Goal: Contribute content: Add original content to the website for others to see

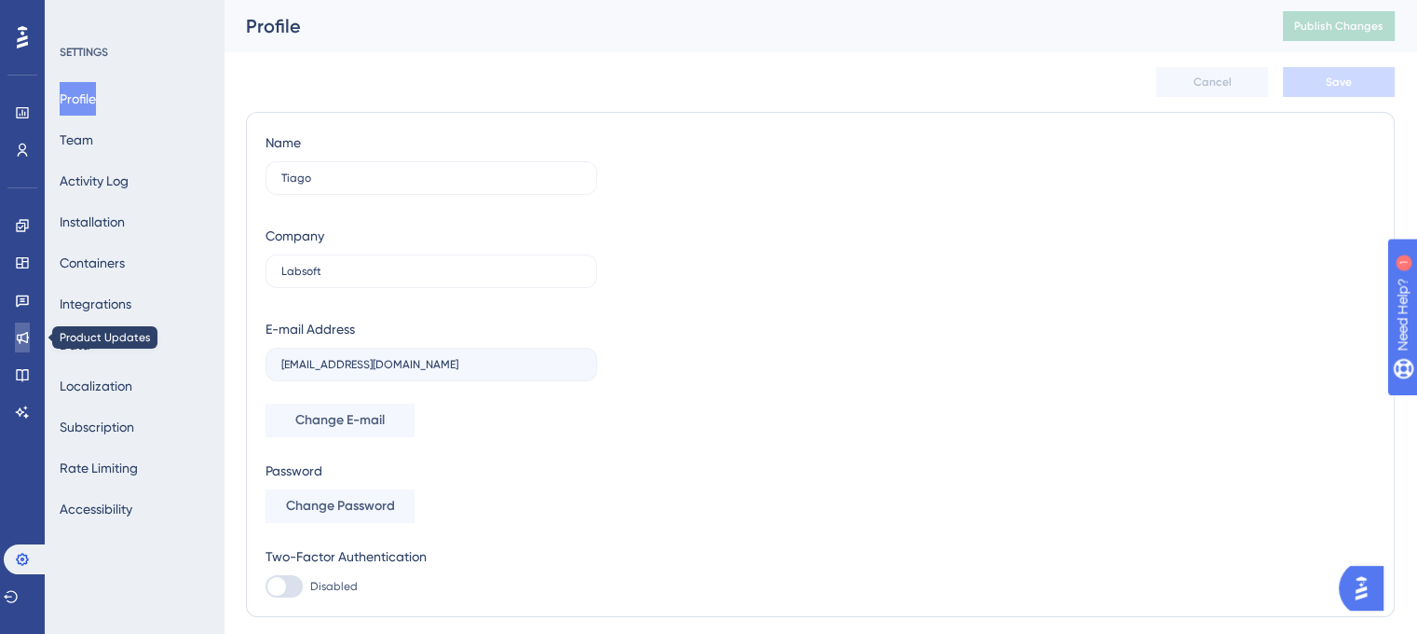
click at [15, 341] on link at bounding box center [22, 337] width 15 height 30
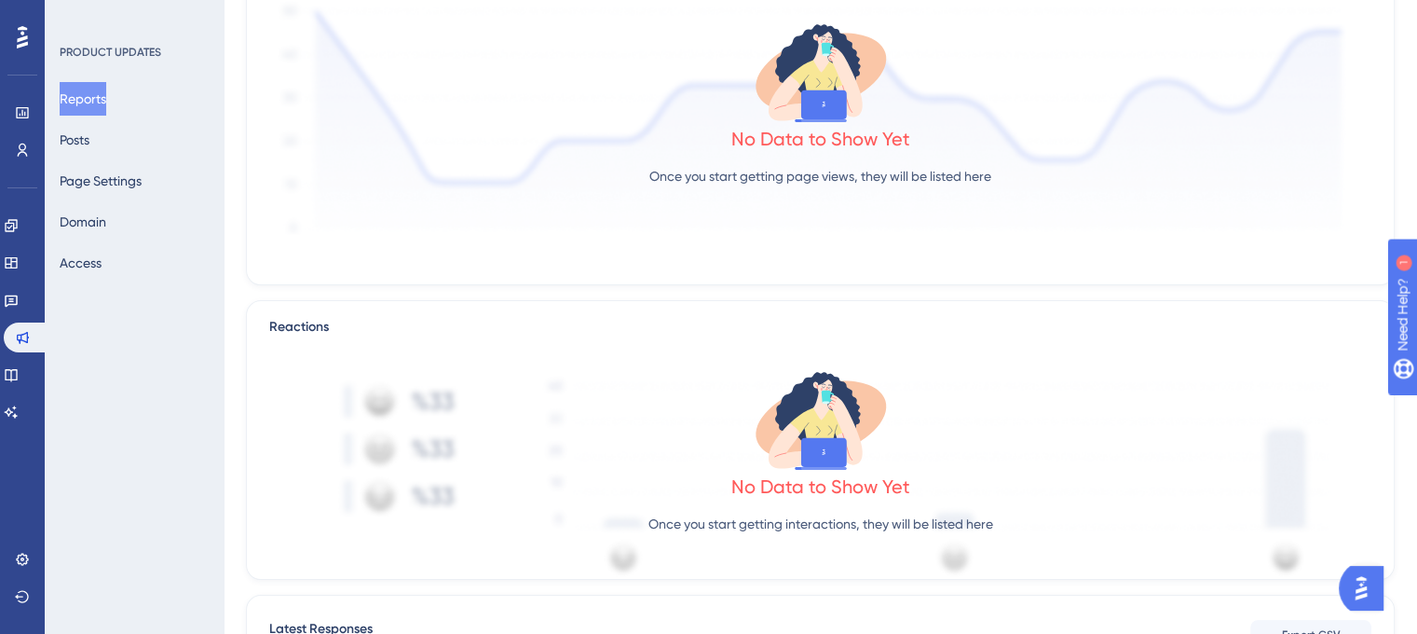
scroll to position [511, 0]
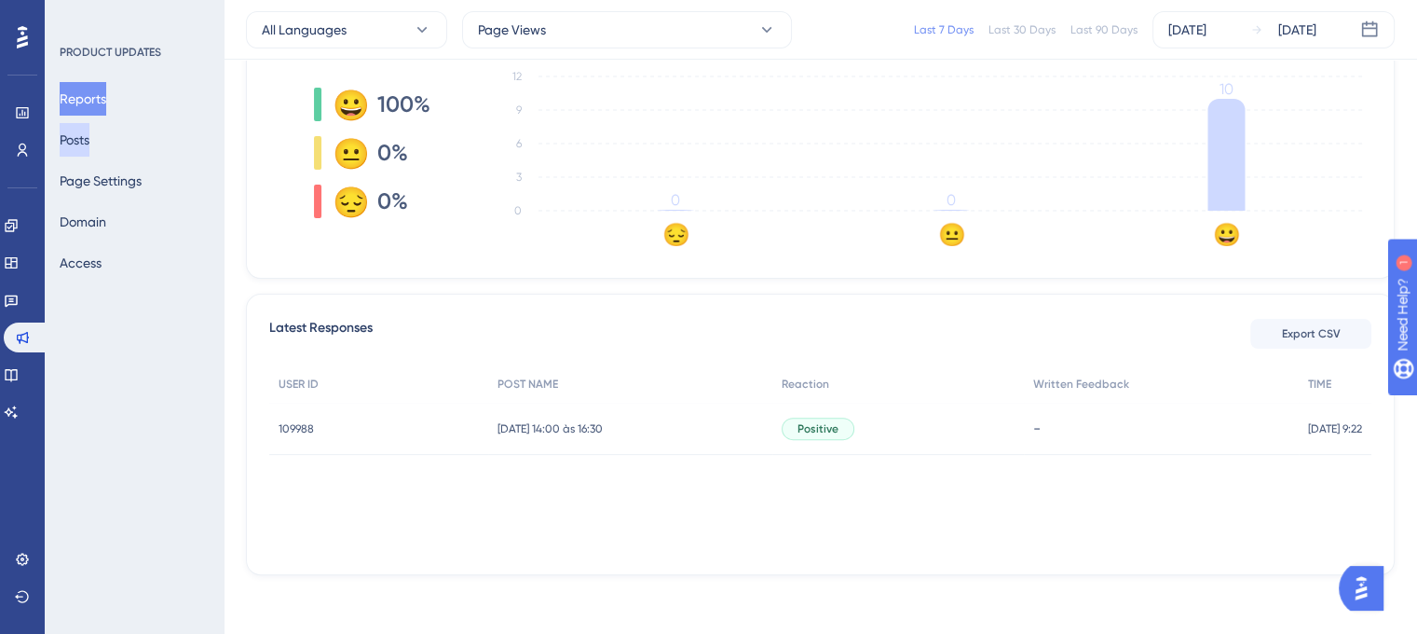
click at [89, 143] on button "Posts" at bounding box center [75, 140] width 30 height 34
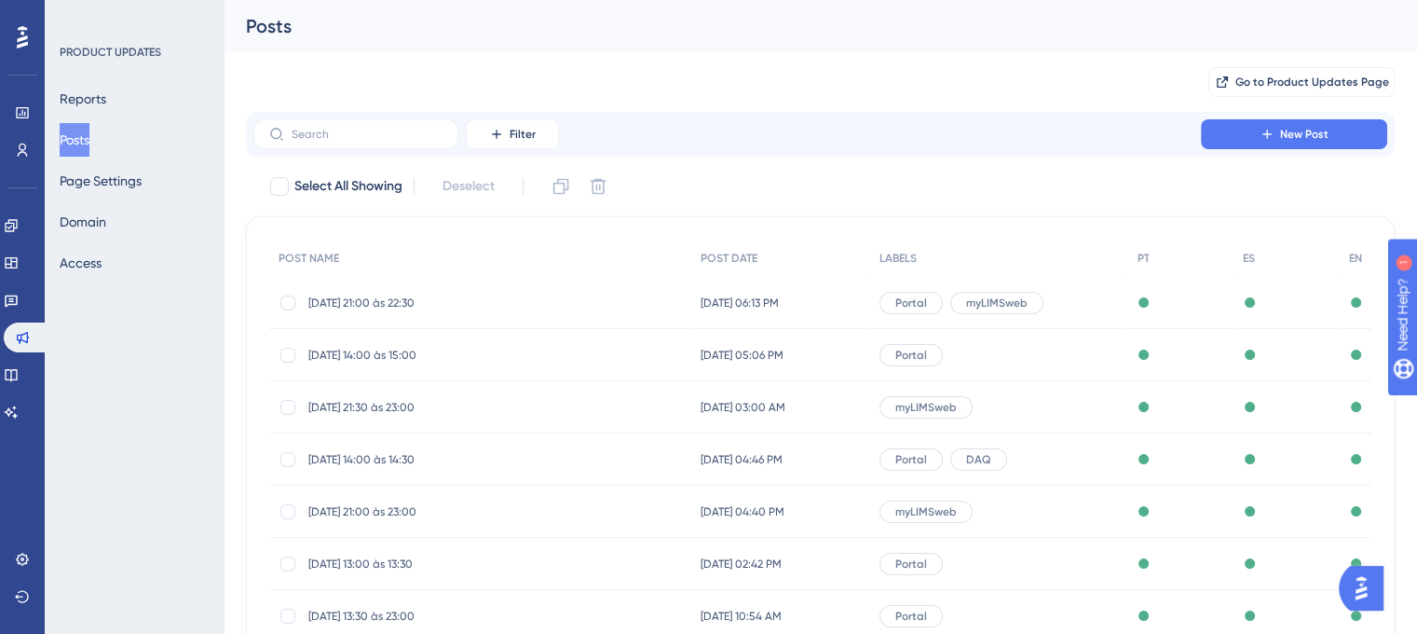
click at [398, 296] on span "[DATE] 21:00 às 22:30" at bounding box center [457, 302] width 298 height 15
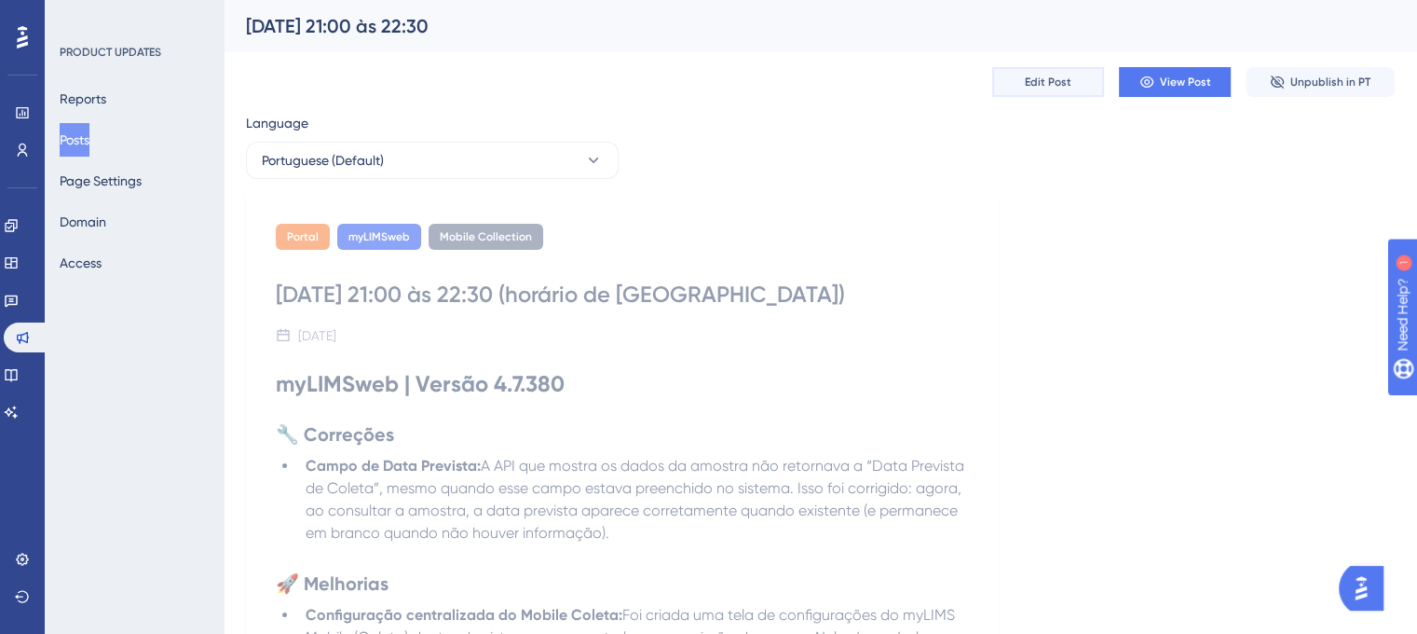
click at [1011, 89] on button "Edit Post" at bounding box center [1048, 82] width 112 height 30
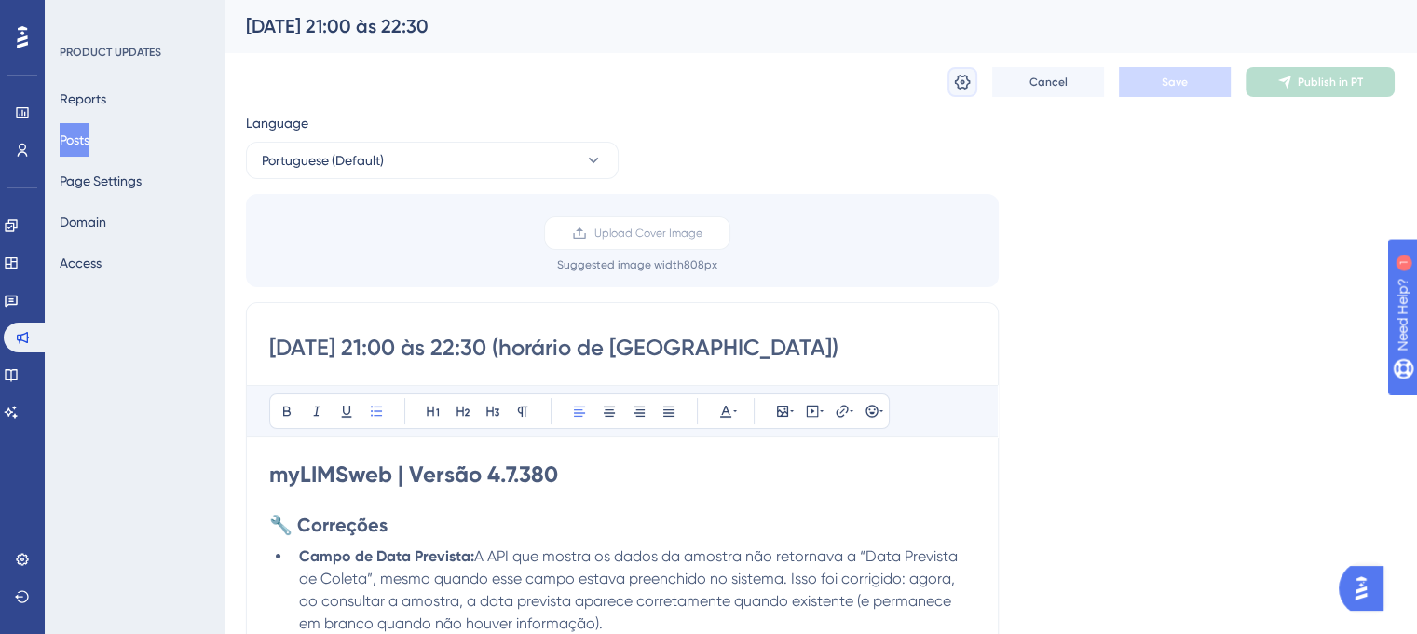
click at [965, 84] on icon at bounding box center [962, 82] width 19 height 19
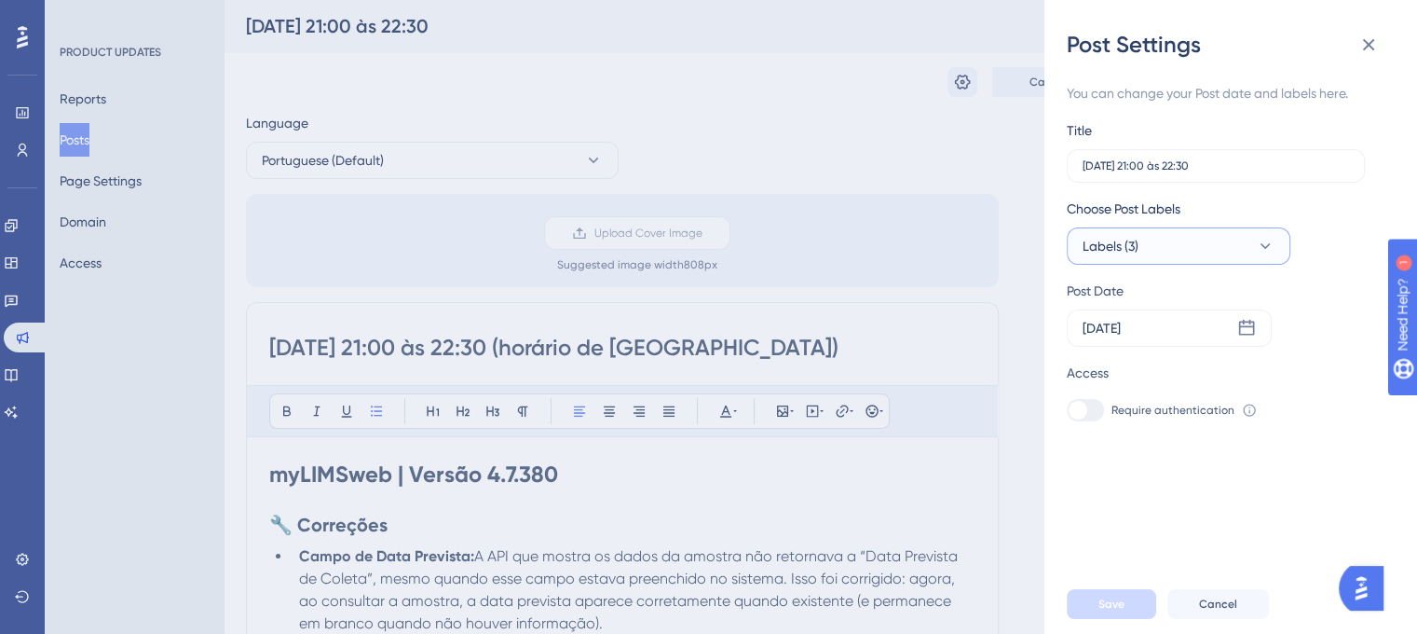
click at [1178, 245] on button "Labels (3)" at bounding box center [1179, 245] width 224 height 37
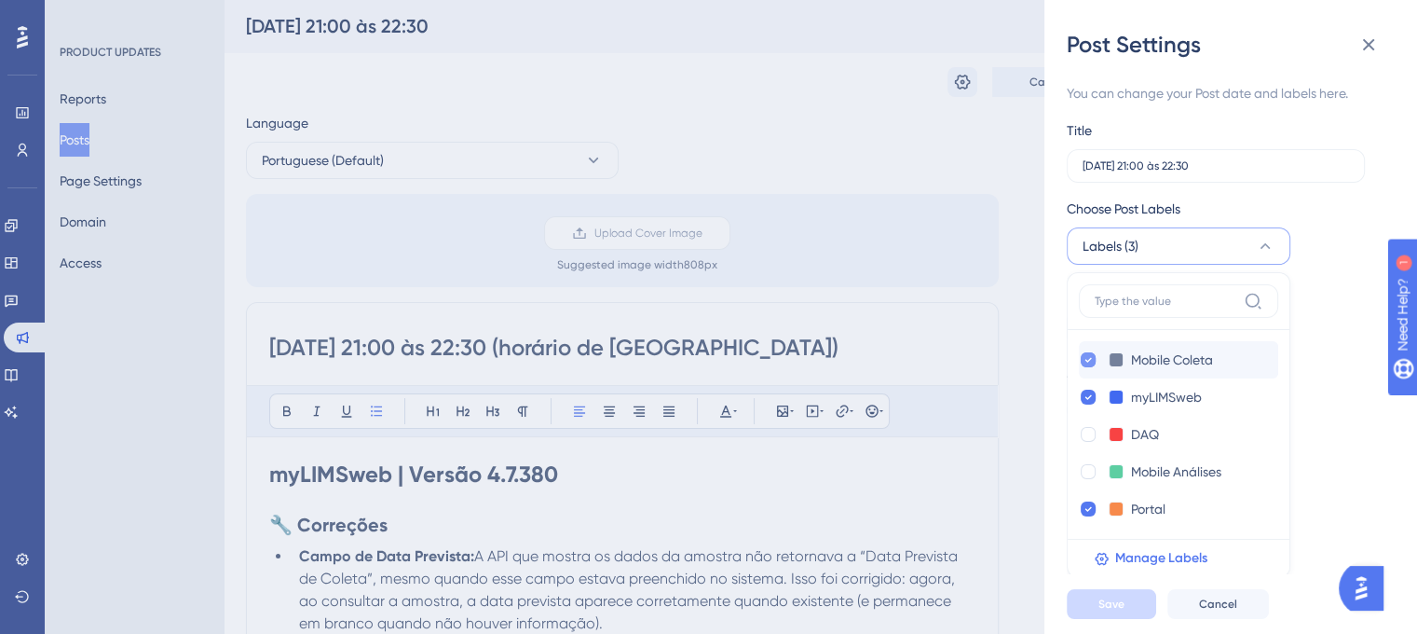
click at [1083, 358] on div at bounding box center [1088, 359] width 15 height 15
checkbox input "false"
click at [1117, 611] on span "Save" at bounding box center [1112, 603] width 26 height 15
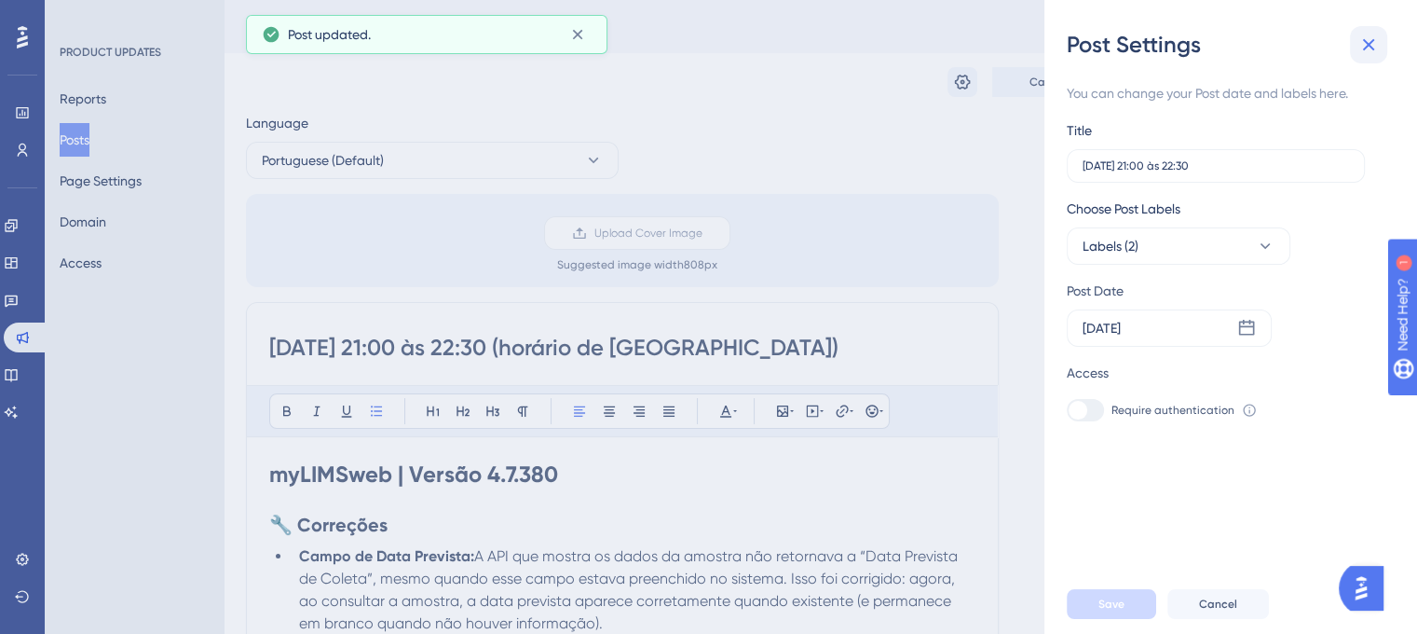
click at [1370, 40] on icon at bounding box center [1369, 45] width 22 height 22
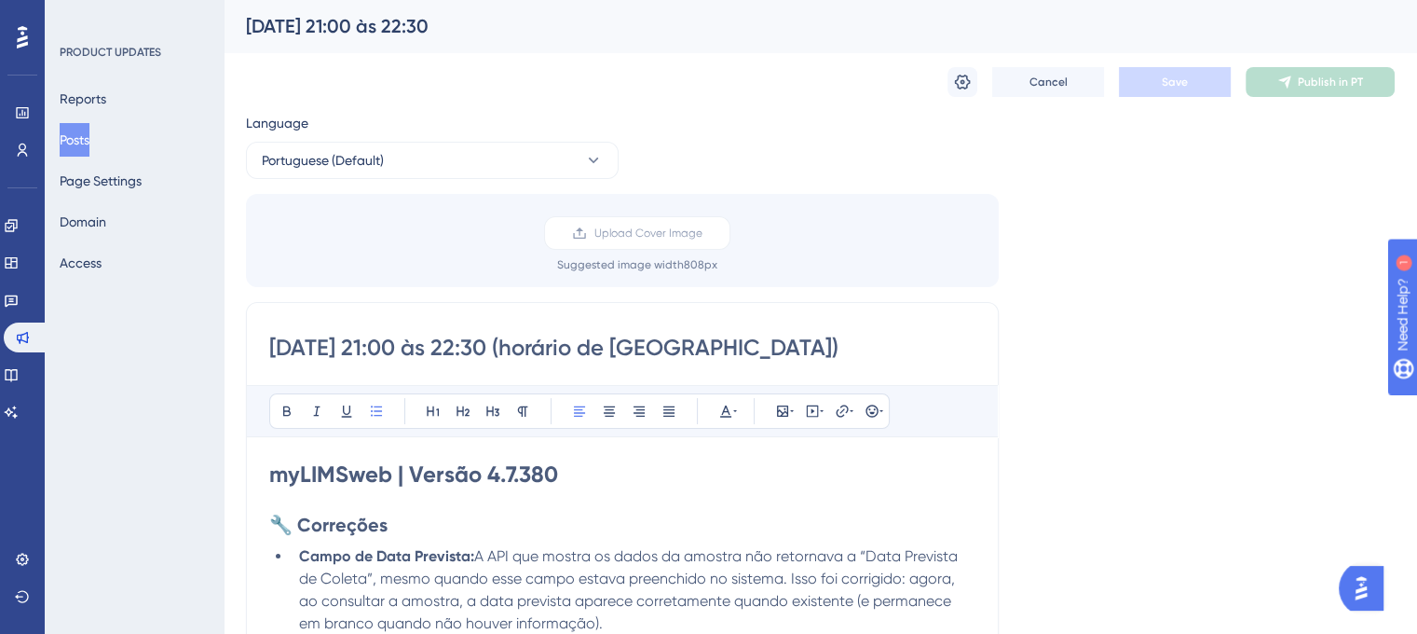
click at [653, 136] on div "Language Portuguese (Default) Upload Cover Image Suggested image width 808 px […" at bounding box center [820, 644] width 1149 height 1064
click at [1100, 252] on div "Language Portuguese (Default) Upload Cover Image Suggested image width 808 px […" at bounding box center [820, 644] width 1149 height 1064
click at [977, 75] on div "Cancel Save Publish in PT" at bounding box center [1171, 82] width 447 height 30
click at [961, 92] on button at bounding box center [963, 82] width 30 height 30
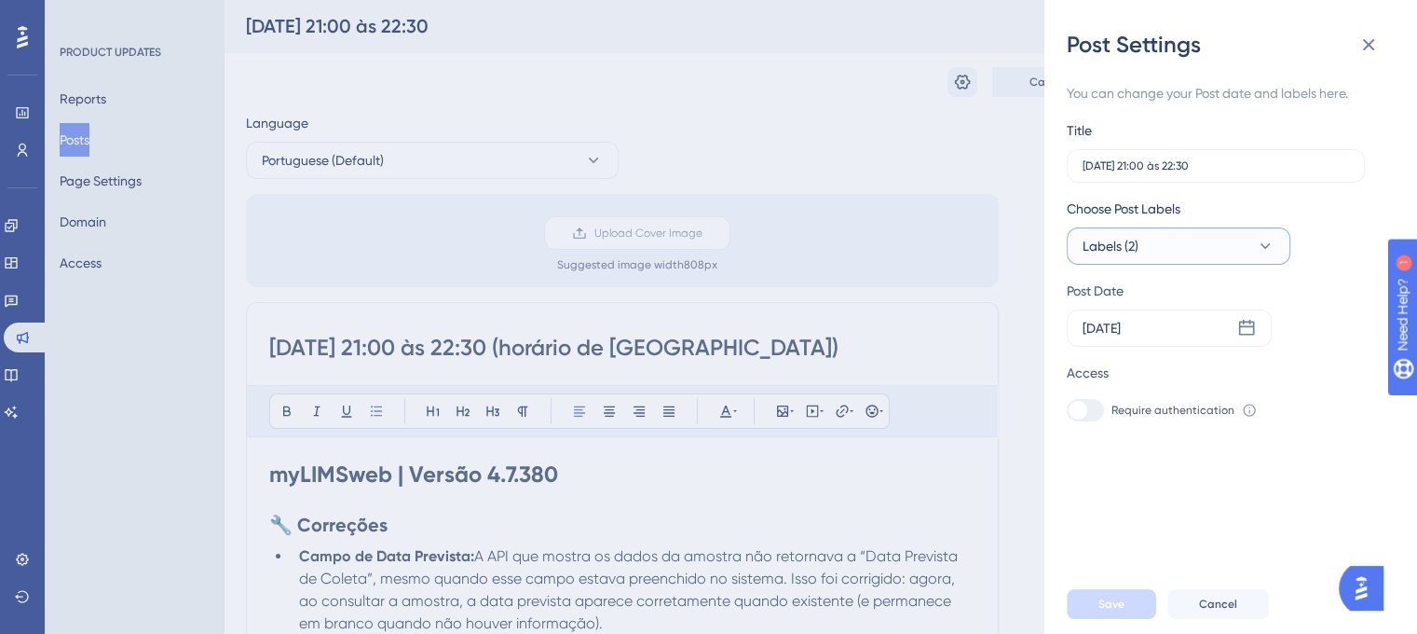
click at [1120, 255] on span "Labels (2)" at bounding box center [1111, 246] width 56 height 22
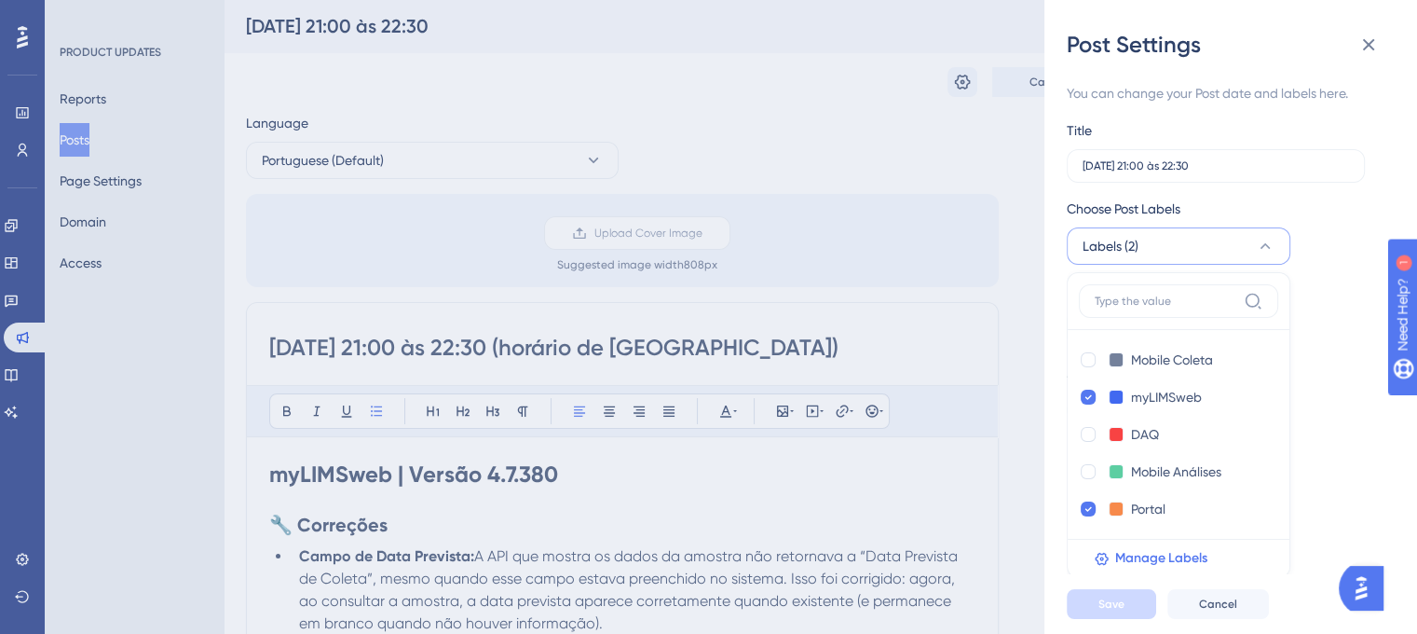
click at [1003, 126] on div "Post Settings You can change your Post date and labels here. Title [DATE] 21:00…" at bounding box center [708, 317] width 1417 height 634
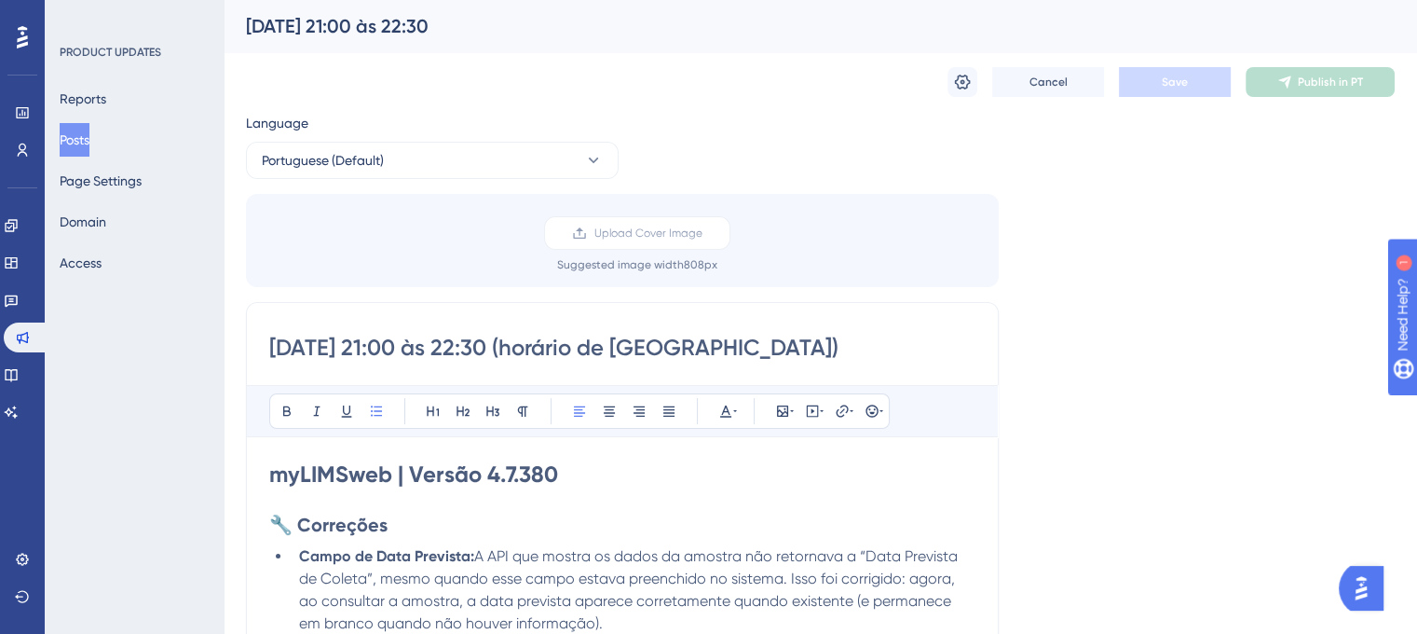
click at [661, 133] on div "Language Portuguese (Default) Upload Cover Image Suggested image width 808 px […" at bounding box center [820, 644] width 1149 height 1064
click at [1177, 159] on div "Language Portuguese (Default) Upload Cover Image Suggested image width 808 px […" at bounding box center [820, 644] width 1149 height 1064
click at [88, 130] on button "Posts" at bounding box center [75, 140] width 30 height 34
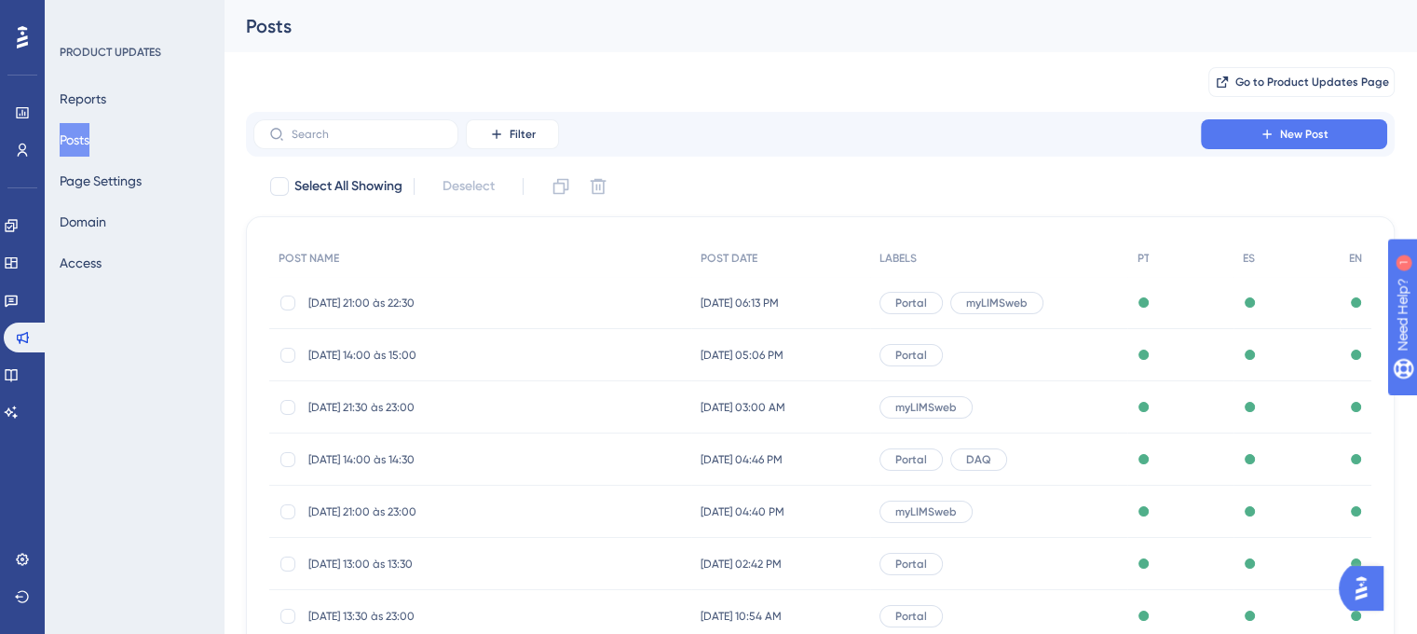
click at [428, 298] on span "[DATE] 21:00 às 22:30" at bounding box center [457, 302] width 298 height 15
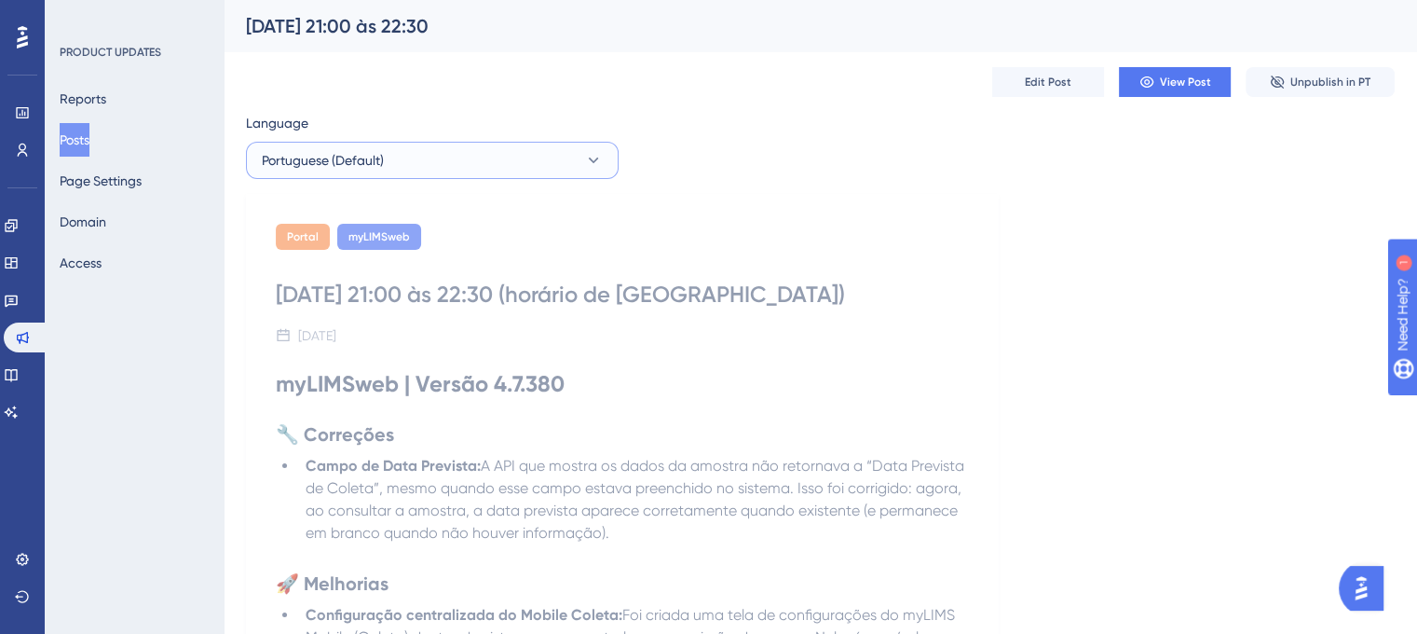
click at [604, 172] on button "Portuguese (Default)" at bounding box center [432, 160] width 373 height 37
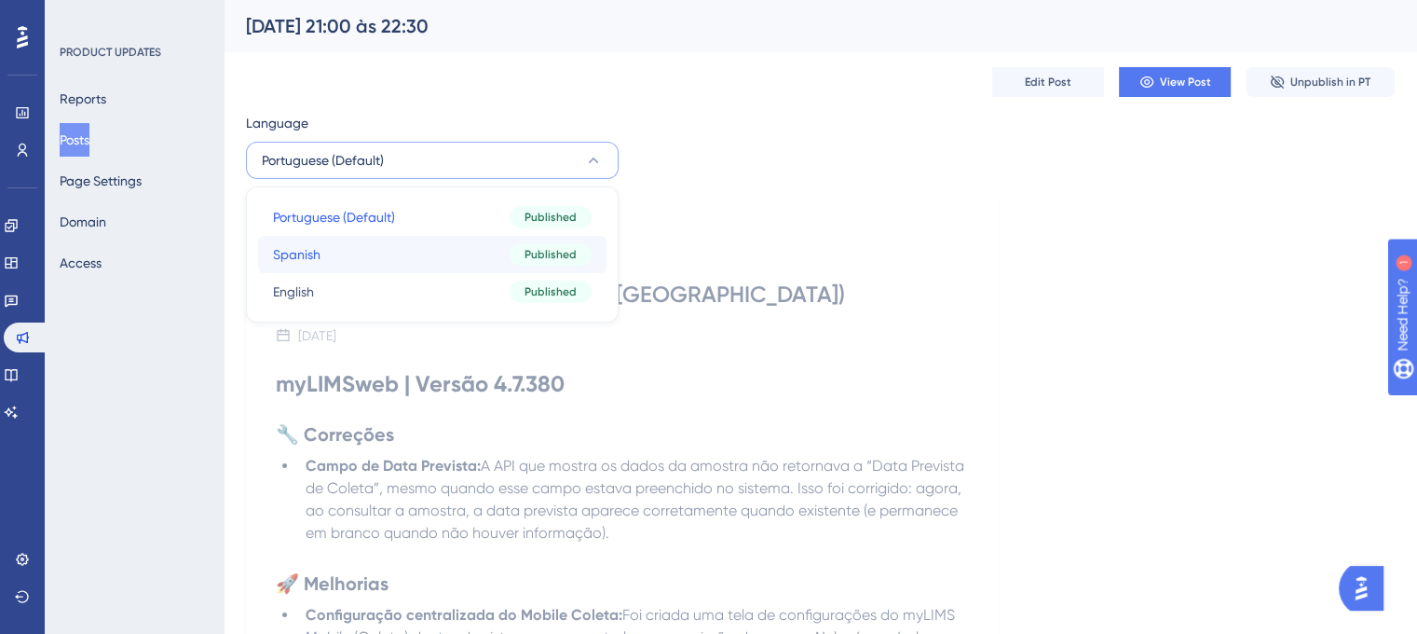
click at [460, 244] on button "Spanish Spanish Published" at bounding box center [432, 254] width 348 height 37
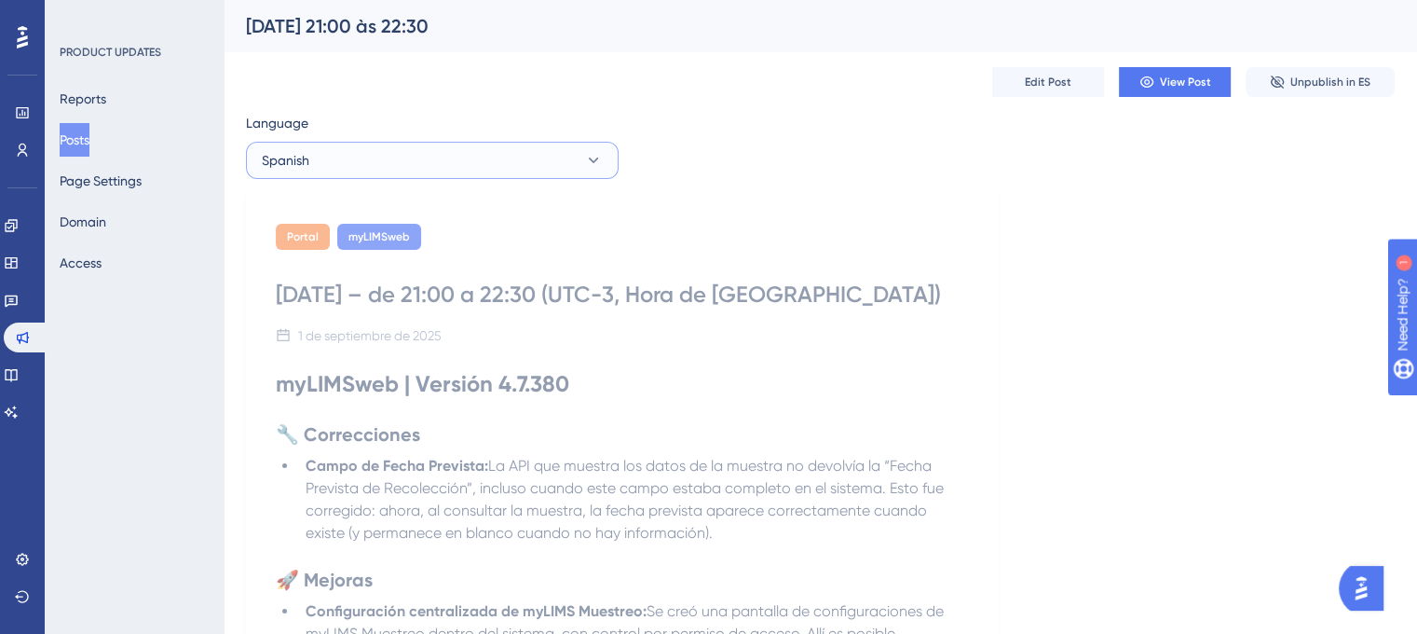
click at [598, 163] on icon at bounding box center [593, 160] width 19 height 19
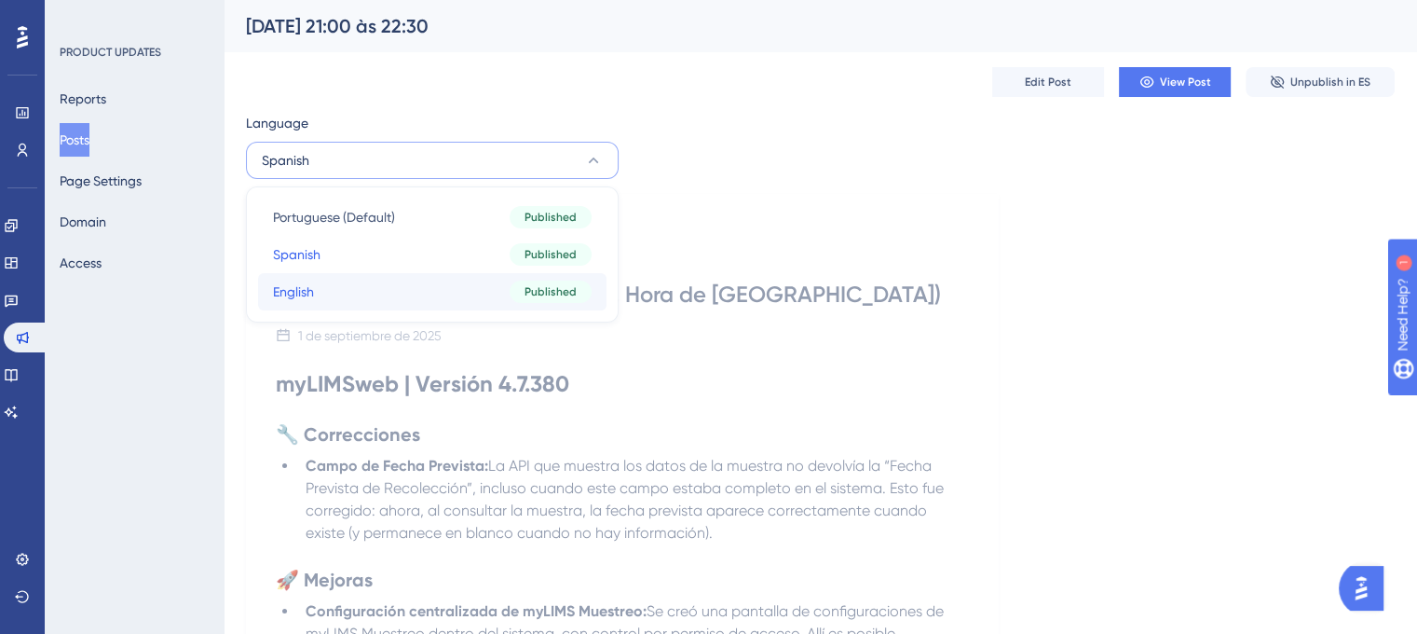
click at [380, 285] on button "English English Published" at bounding box center [432, 291] width 348 height 37
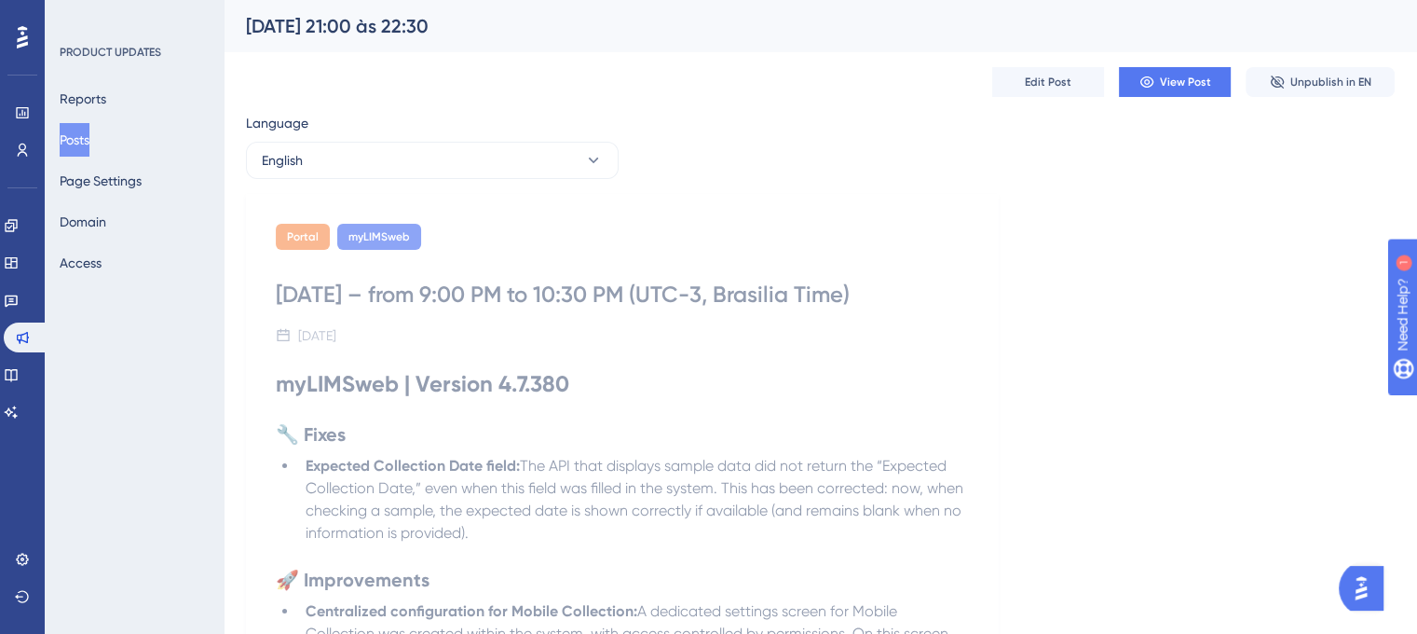
click at [73, 138] on button "Posts" at bounding box center [75, 140] width 30 height 34
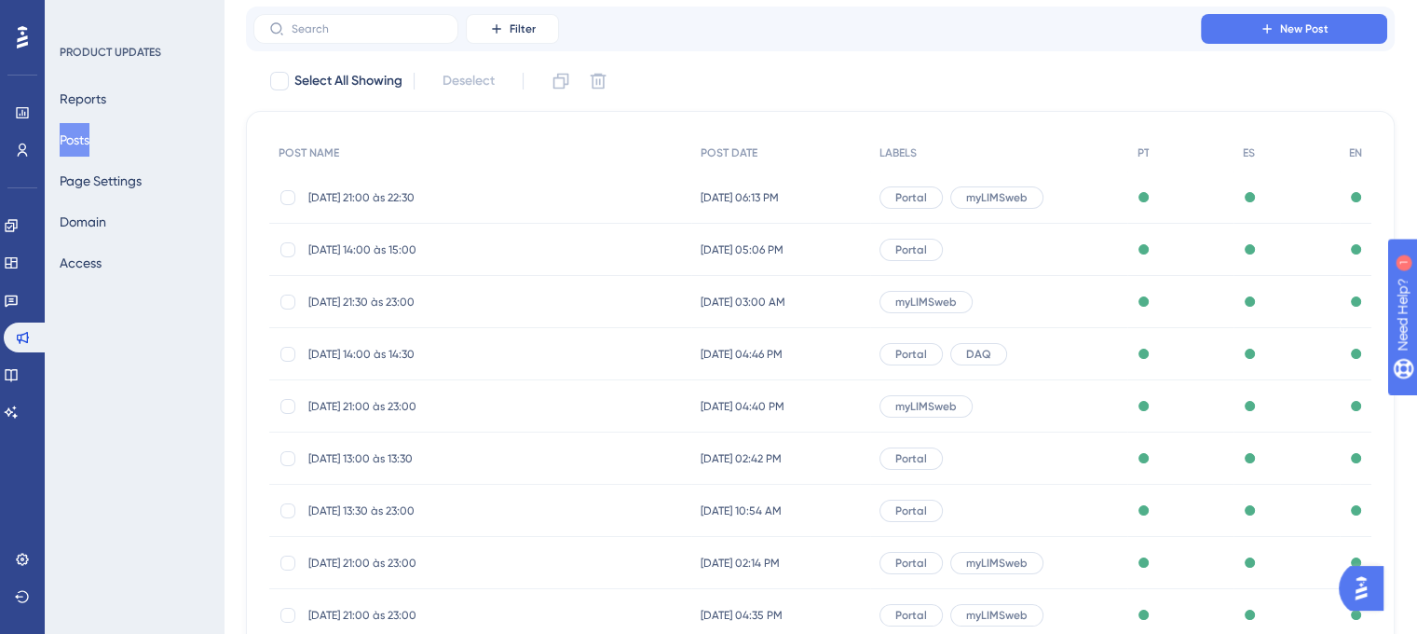
scroll to position [280, 0]
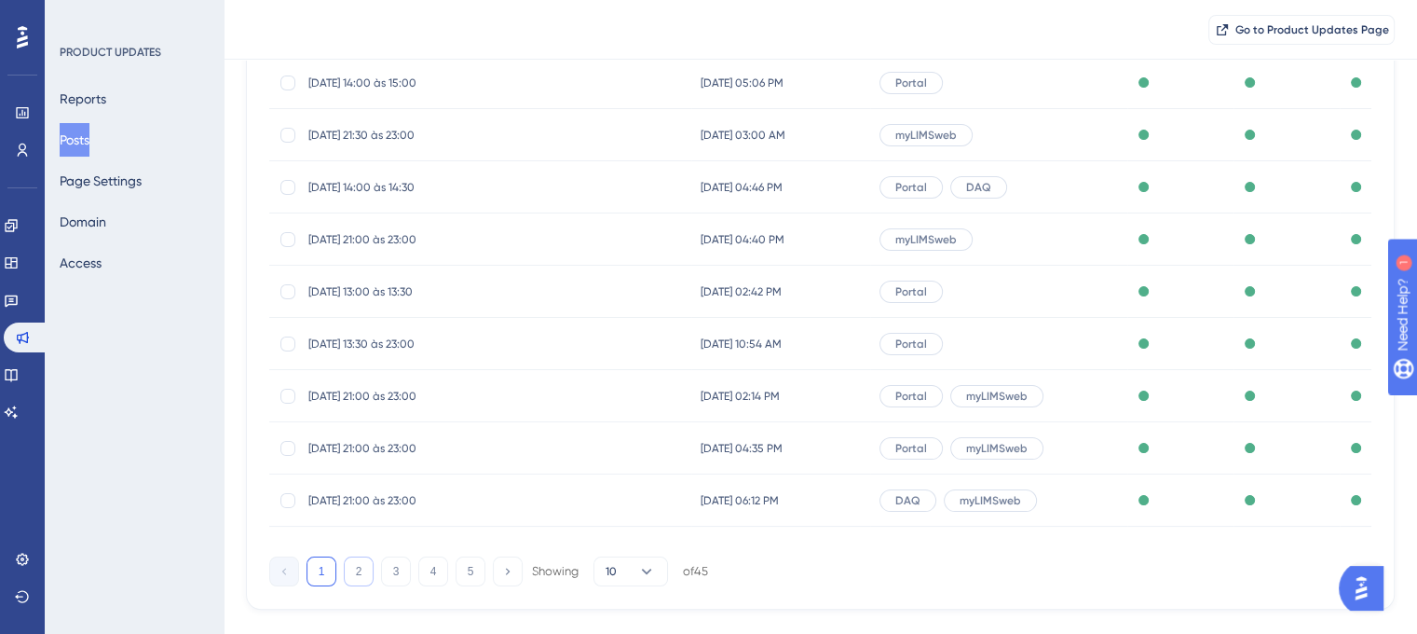
click at [353, 572] on button "2" at bounding box center [359, 571] width 30 height 30
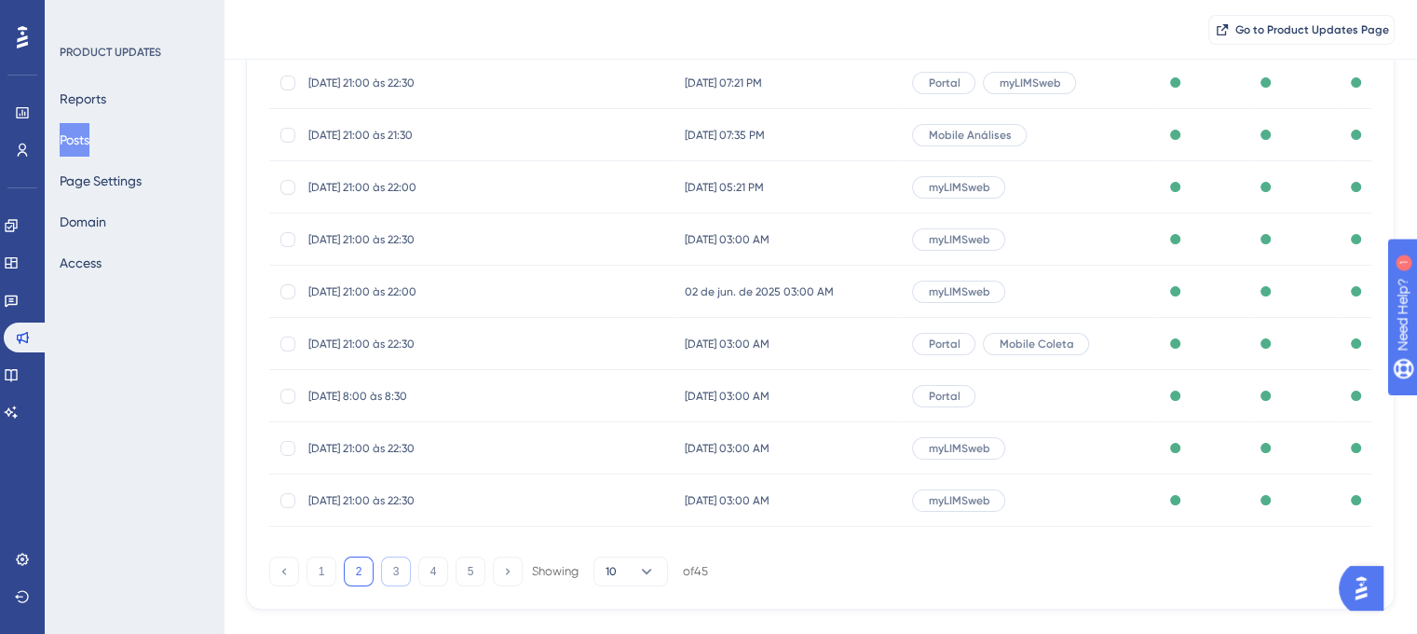
click at [386, 568] on button "3" at bounding box center [396, 571] width 30 height 30
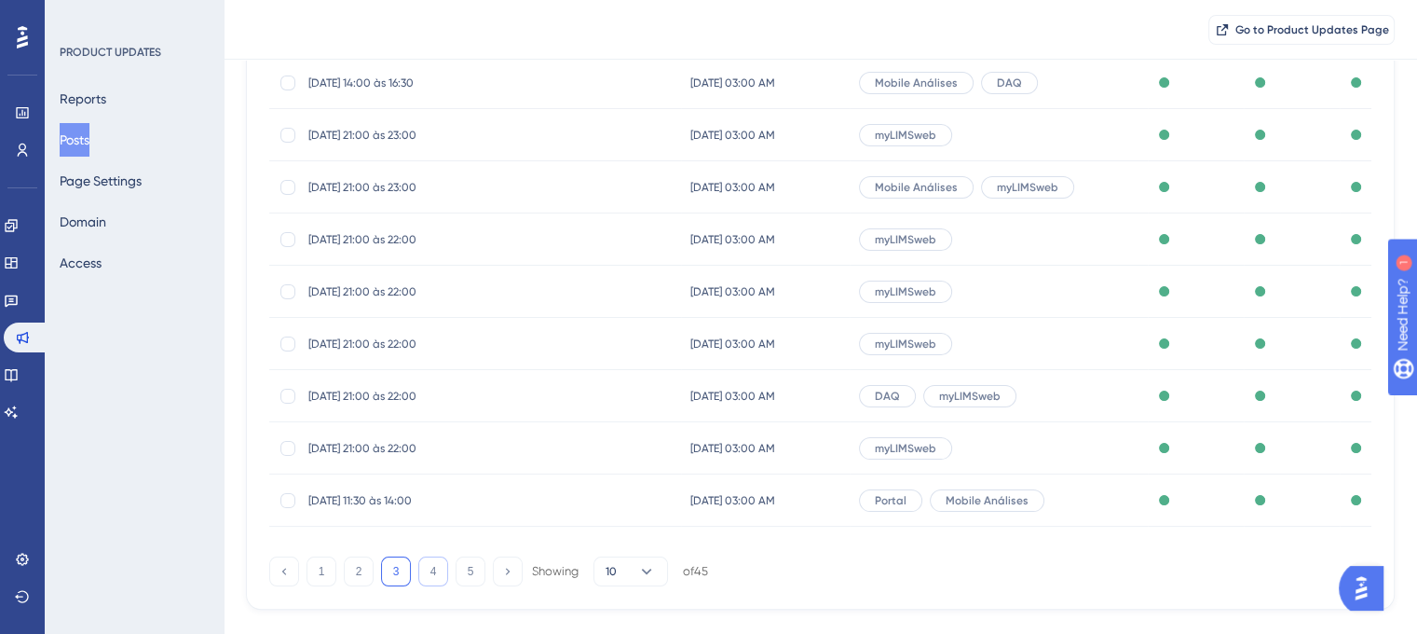
click at [442, 572] on button "4" at bounding box center [433, 571] width 30 height 30
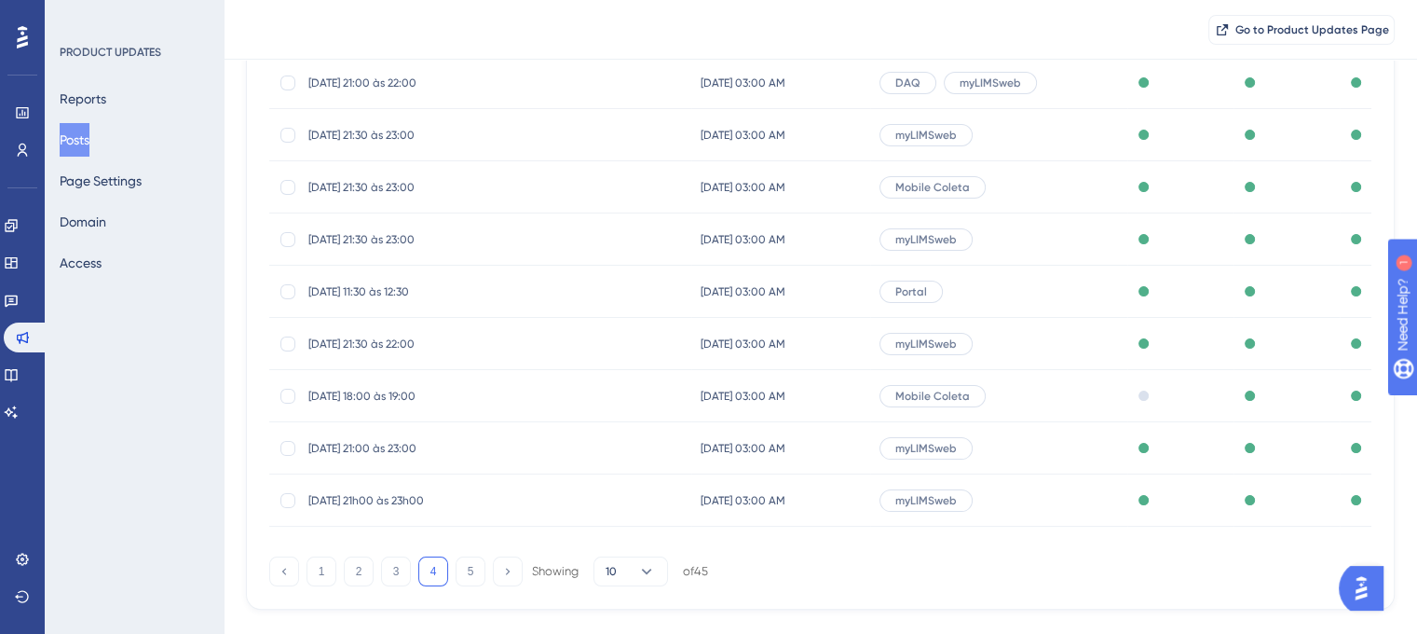
click at [379, 85] on span "[DATE] 21:00 às 22:00" at bounding box center [457, 82] width 298 height 15
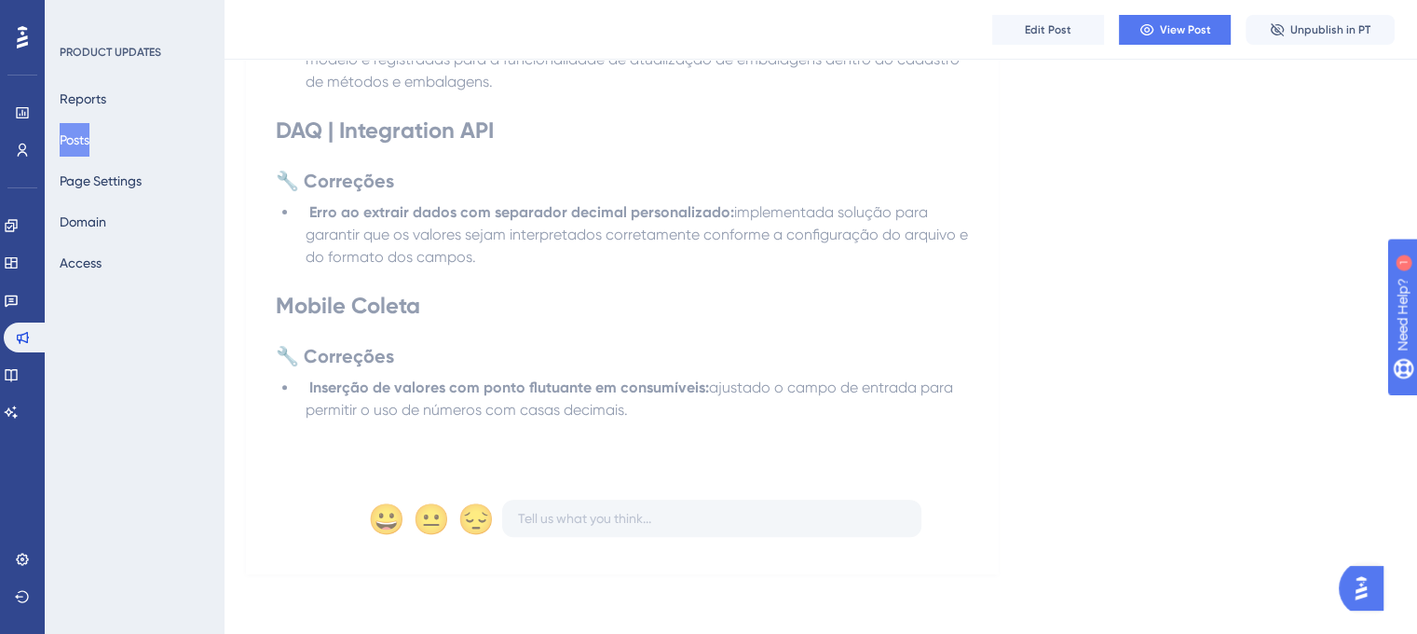
scroll to position [656, 0]
click at [51, 135] on div "PRODUCT UPDATES Reports Posts Page Settings Domain Access" at bounding box center [134, 317] width 179 height 634
click at [65, 138] on button "Posts" at bounding box center [75, 140] width 30 height 34
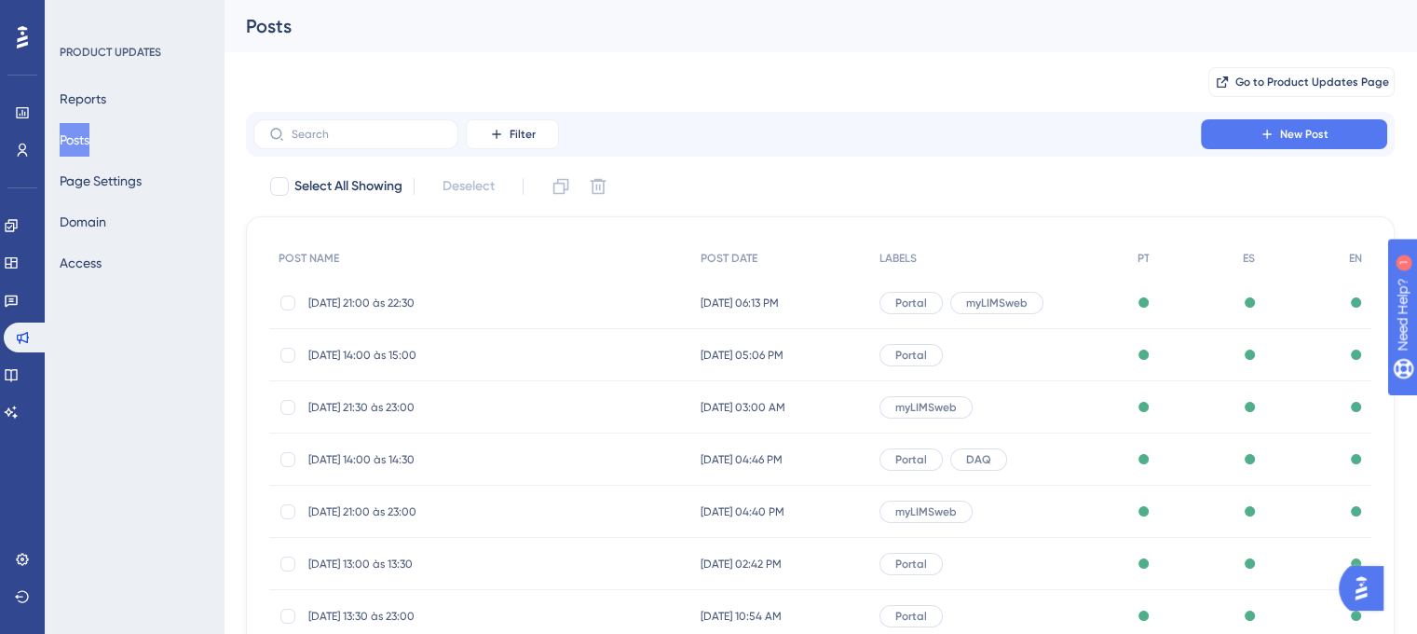
click at [417, 297] on span "[DATE] 21:00 às 22:30" at bounding box center [457, 302] width 298 height 15
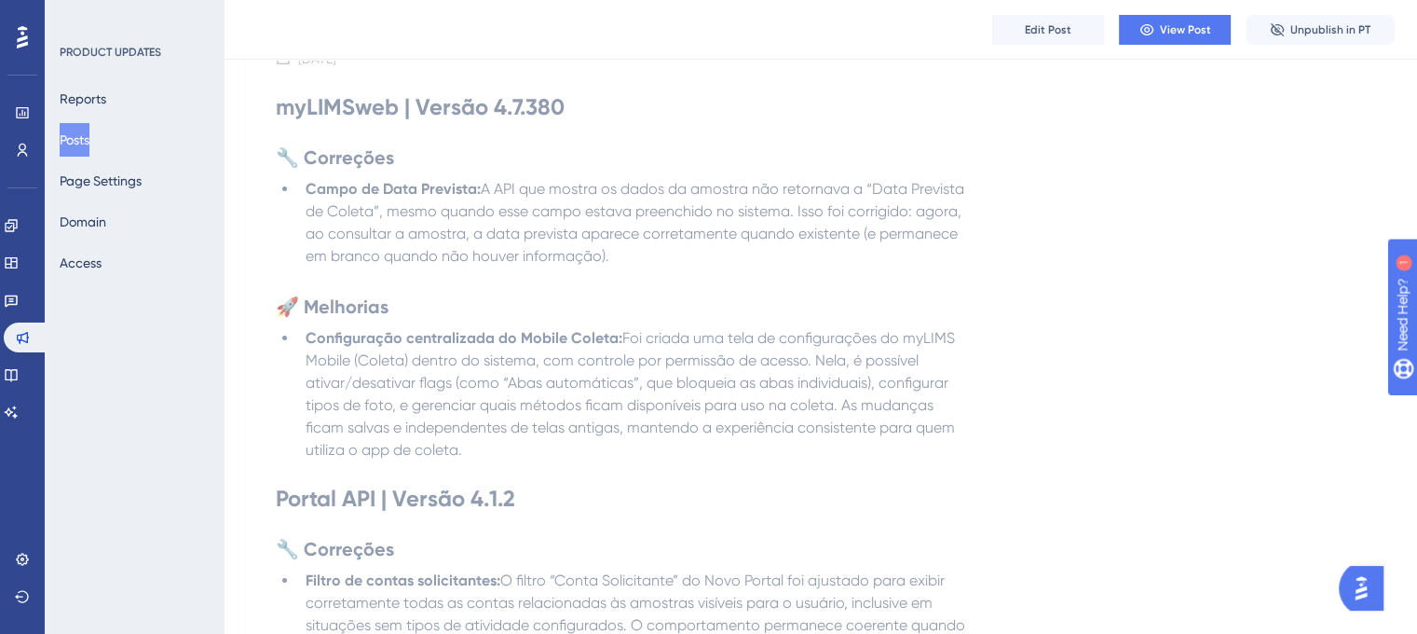
scroll to position [240, 0]
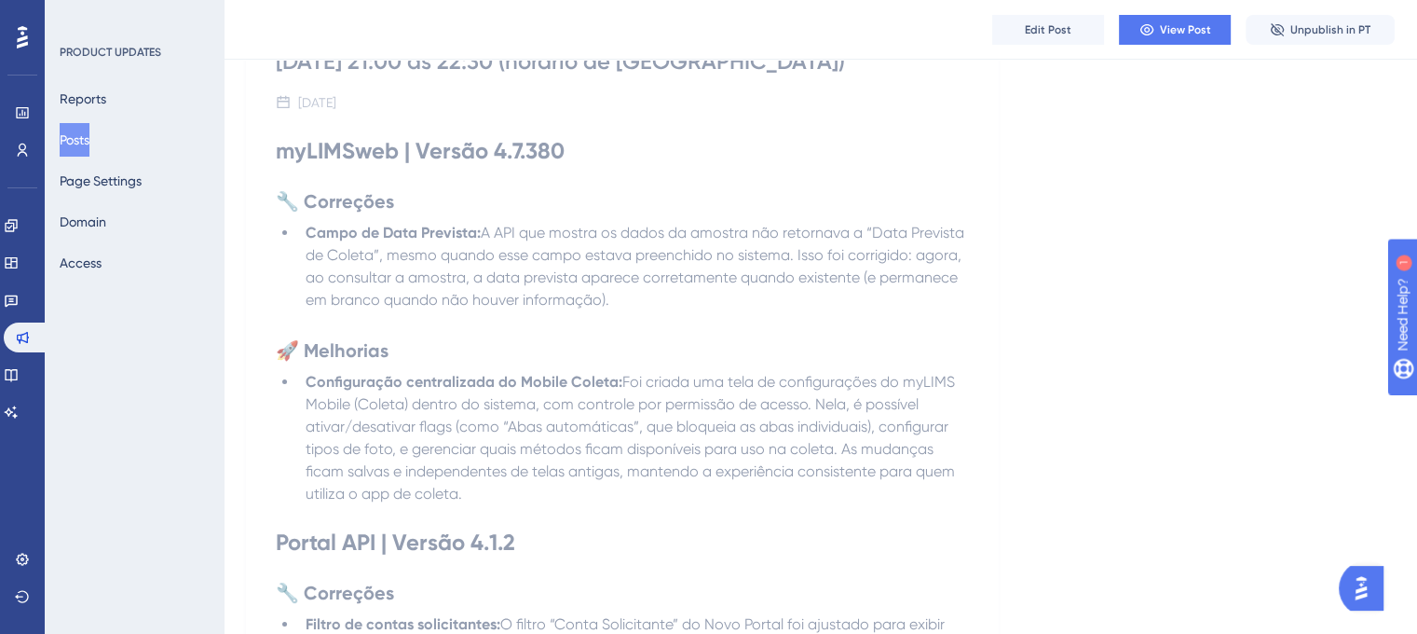
click at [702, 182] on p at bounding box center [622, 177] width 693 height 22
